Goal: Task Accomplishment & Management: Manage account settings

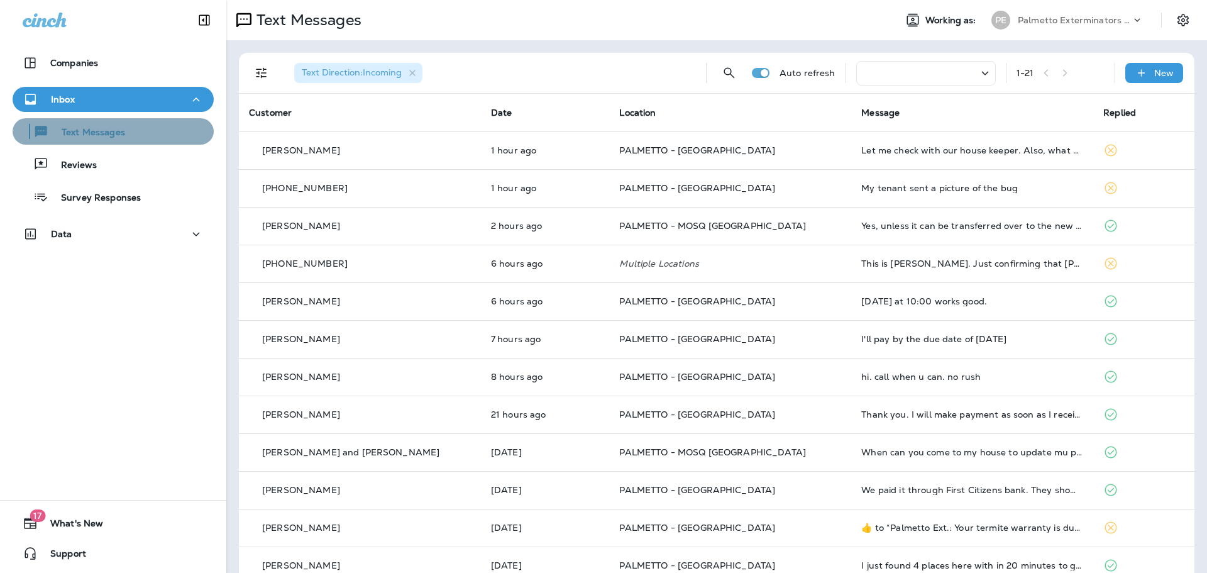
click at [123, 131] on p "Text Messages" at bounding box center [87, 133] width 76 height 12
click at [245, 21] on icon at bounding box center [243, 20] width 15 height 15
click at [246, 18] on icon at bounding box center [243, 20] width 15 height 15
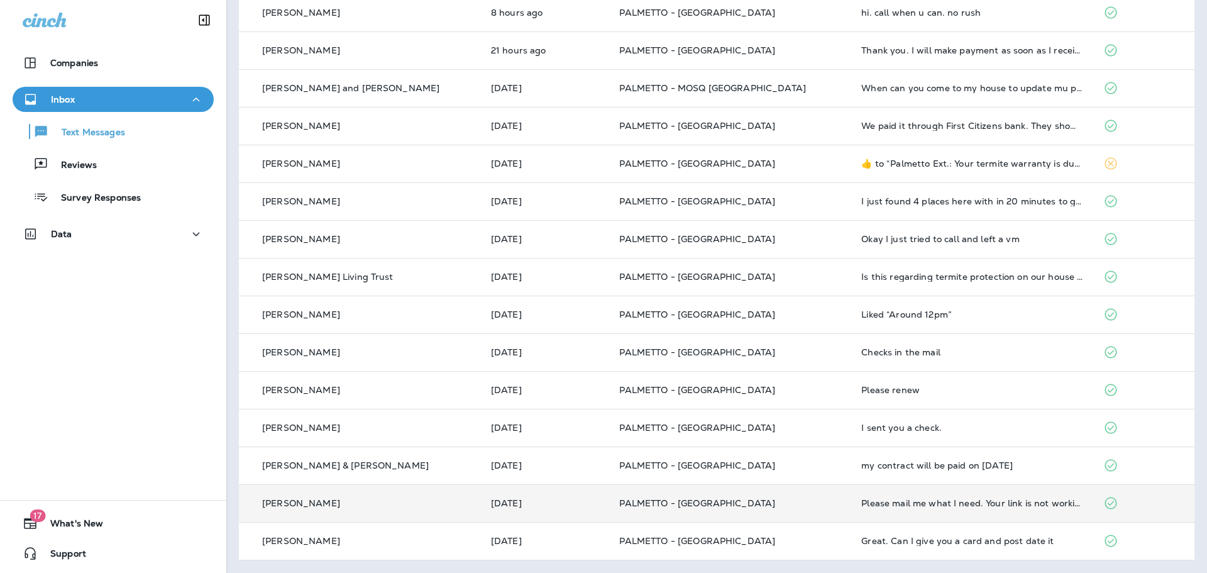
click at [279, 496] on div "[PERSON_NAME]" at bounding box center [360, 502] width 222 height 13
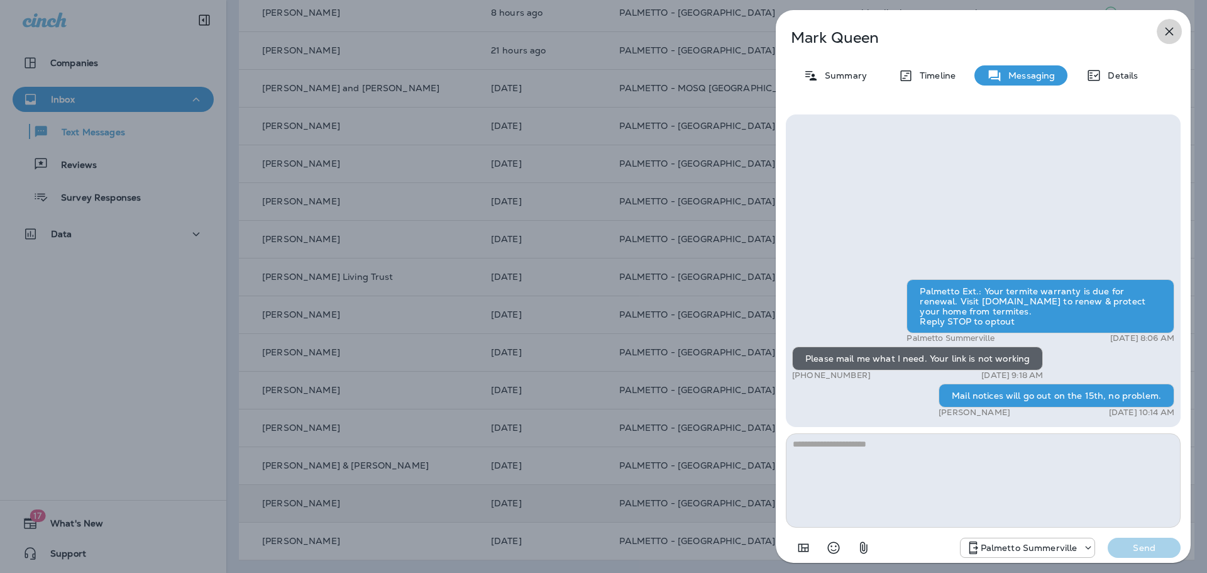
click at [1175, 31] on icon "button" at bounding box center [1168, 31] width 15 height 15
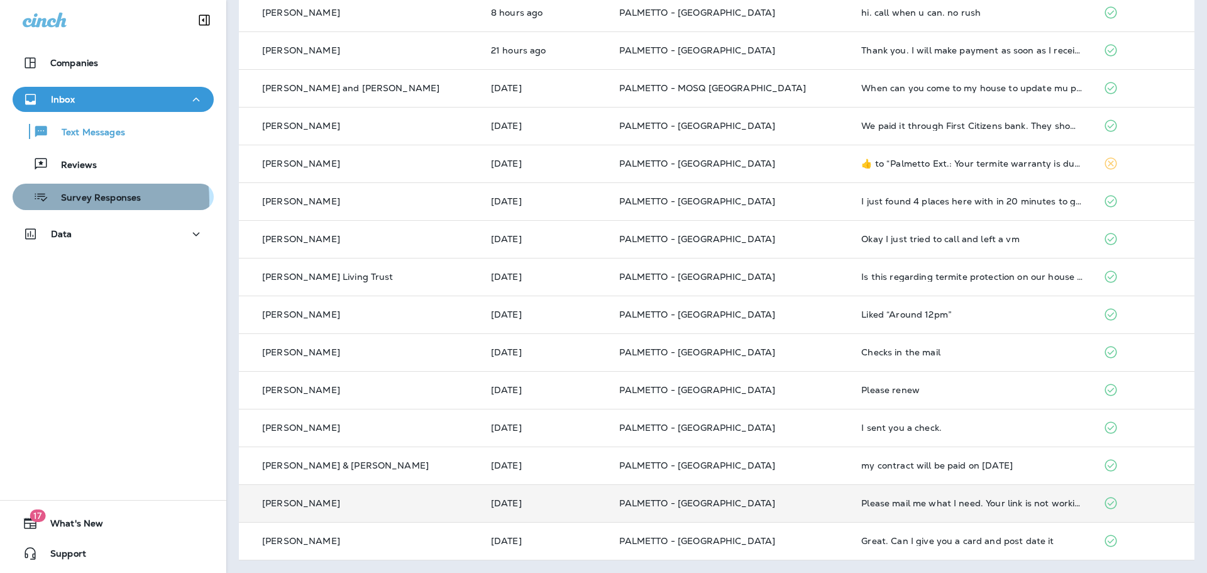
click at [75, 200] on p "Survey Responses" at bounding box center [94, 198] width 92 height 12
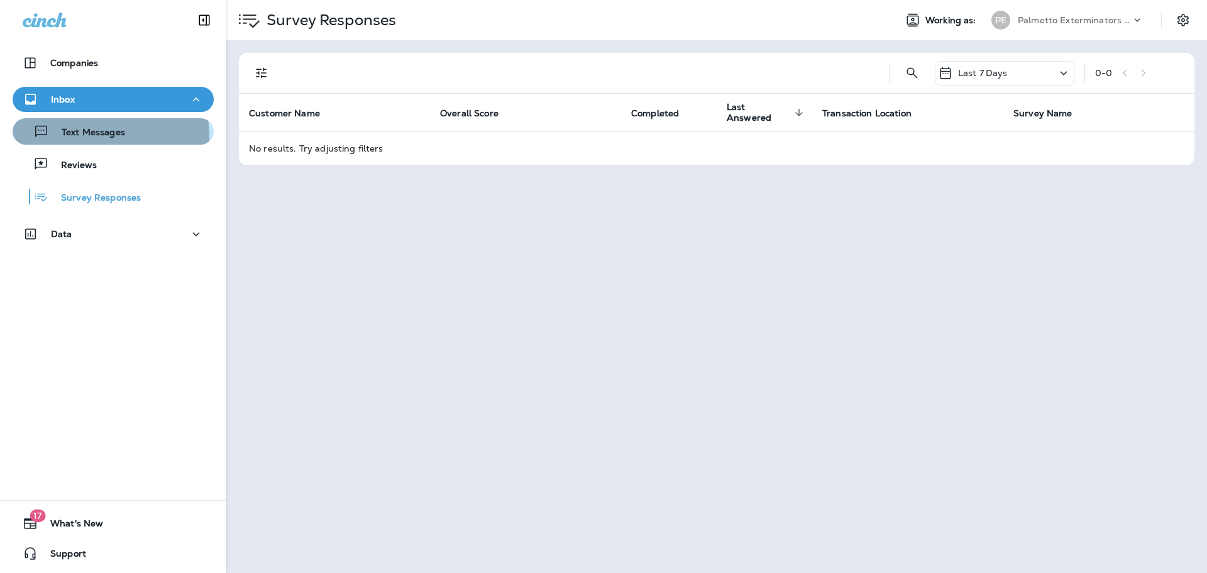
click at [89, 136] on p "Text Messages" at bounding box center [87, 133] width 76 height 12
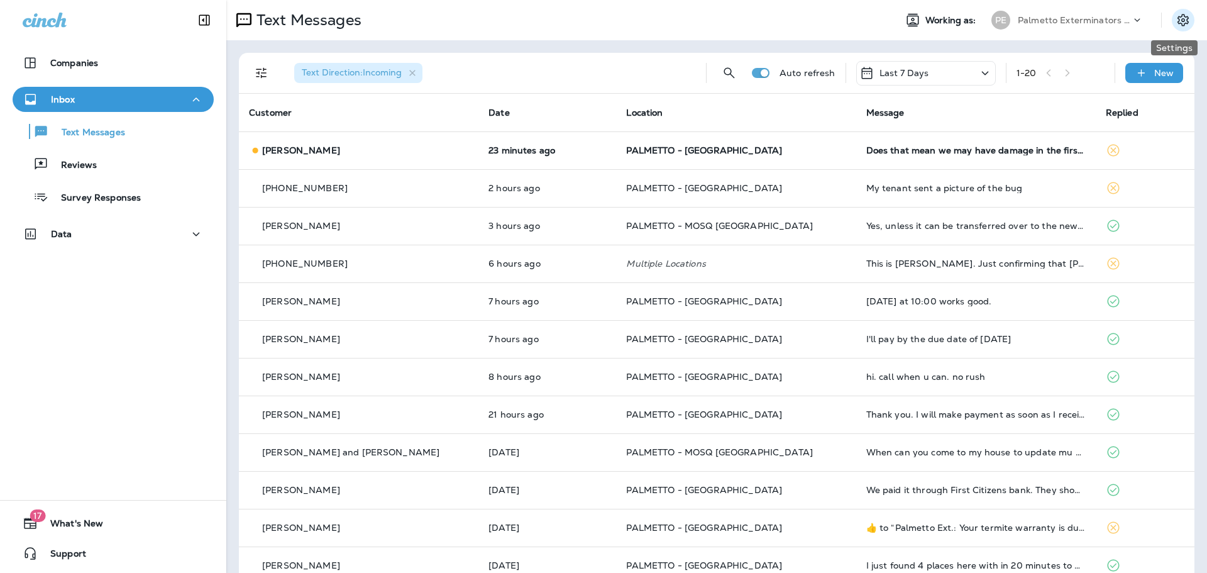
click at [1177, 23] on icon "Settings" at bounding box center [1182, 20] width 11 height 12
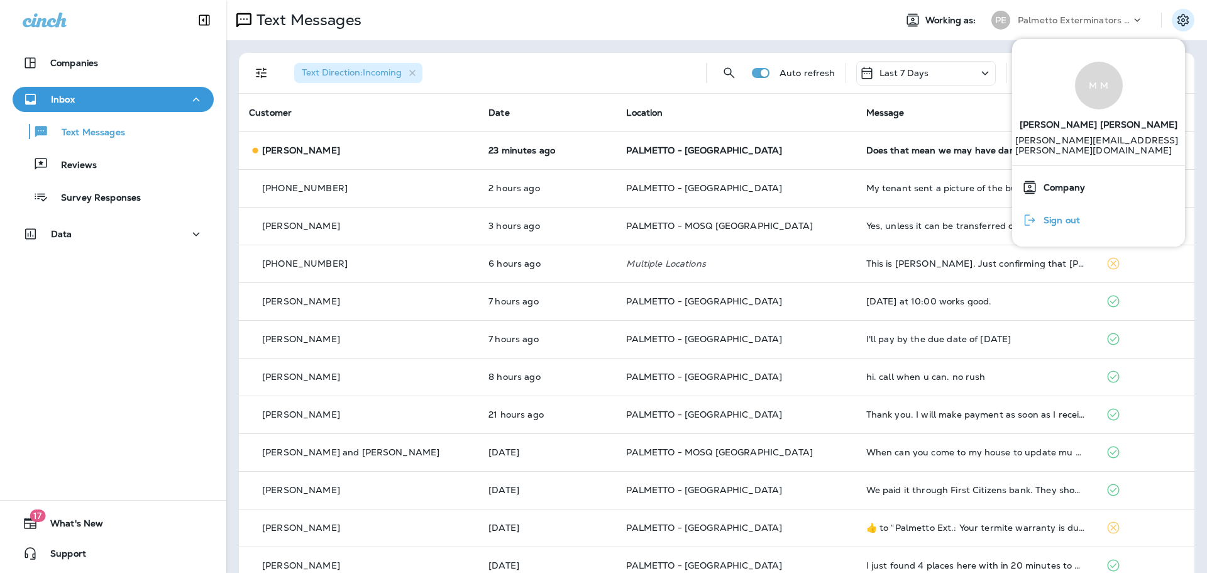
click at [1062, 226] on div "Sign out" at bounding box center [1098, 219] width 163 height 25
